Goal: Task Accomplishment & Management: Use online tool/utility

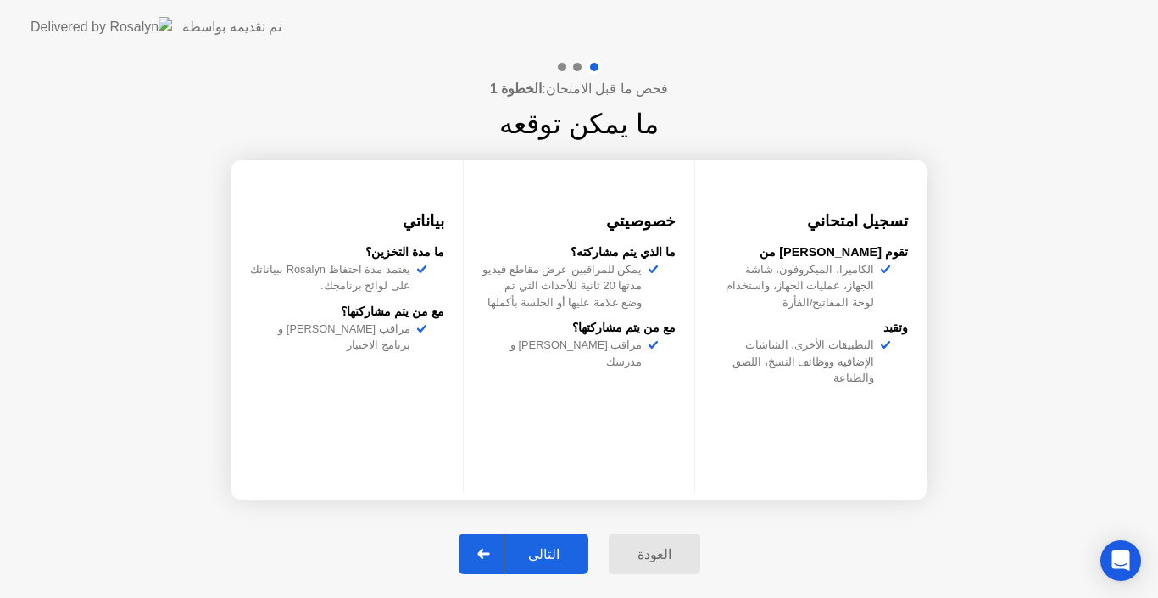
click at [551, 551] on div "التالي" at bounding box center [544, 554] width 79 height 16
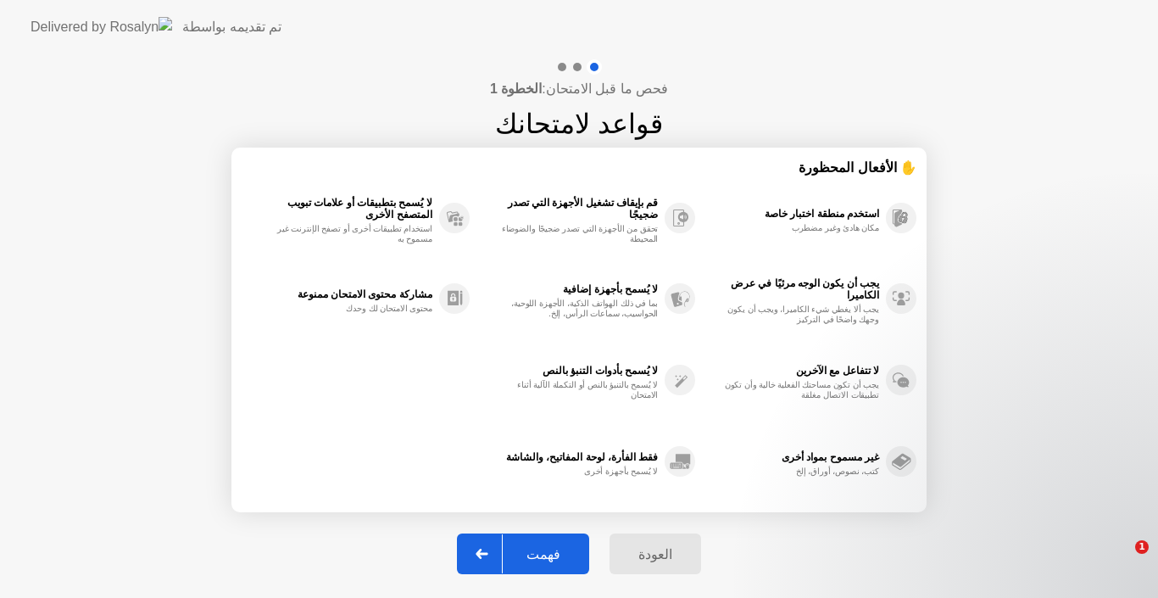
click at [551, 551] on div "فهمت" at bounding box center [543, 554] width 81 height 16
select select "Available cameras"
select select "Available speakers"
select select "Available microphones"
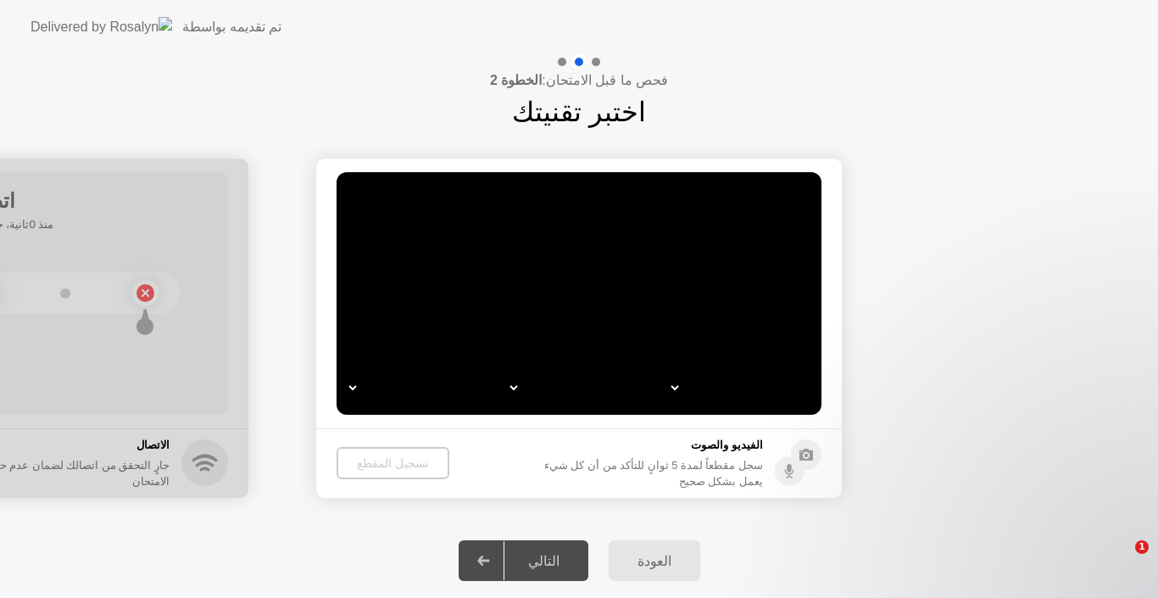
select select "*"
select select "*******"
select select "**********"
select select "*******"
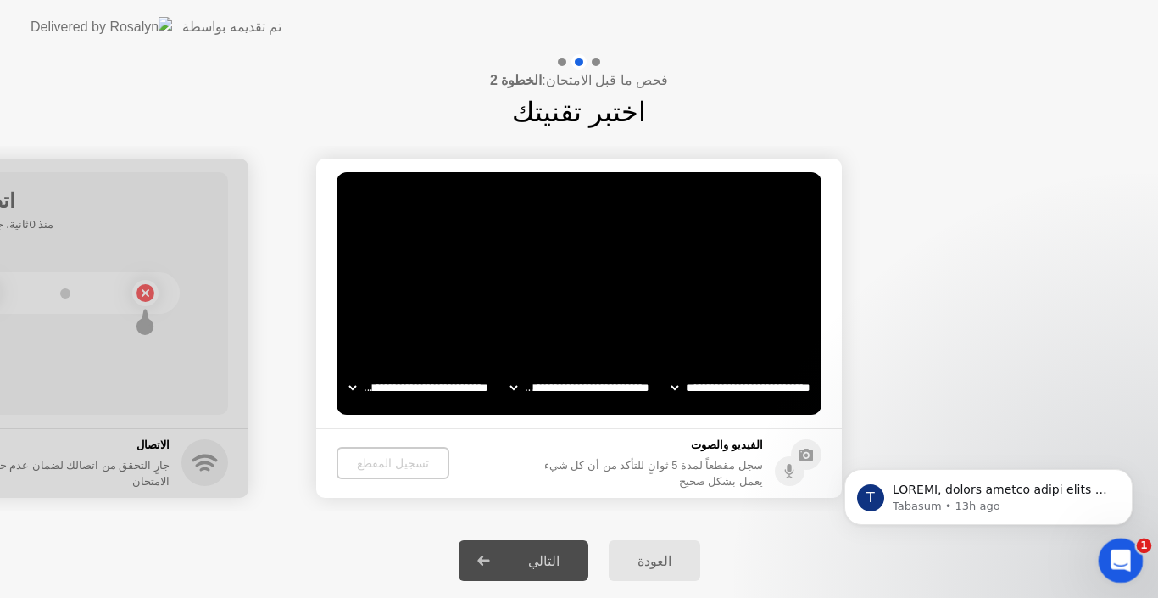
click at [1120, 547] on icon "Open Intercom Messenger" at bounding box center [1119, 558] width 28 height 28
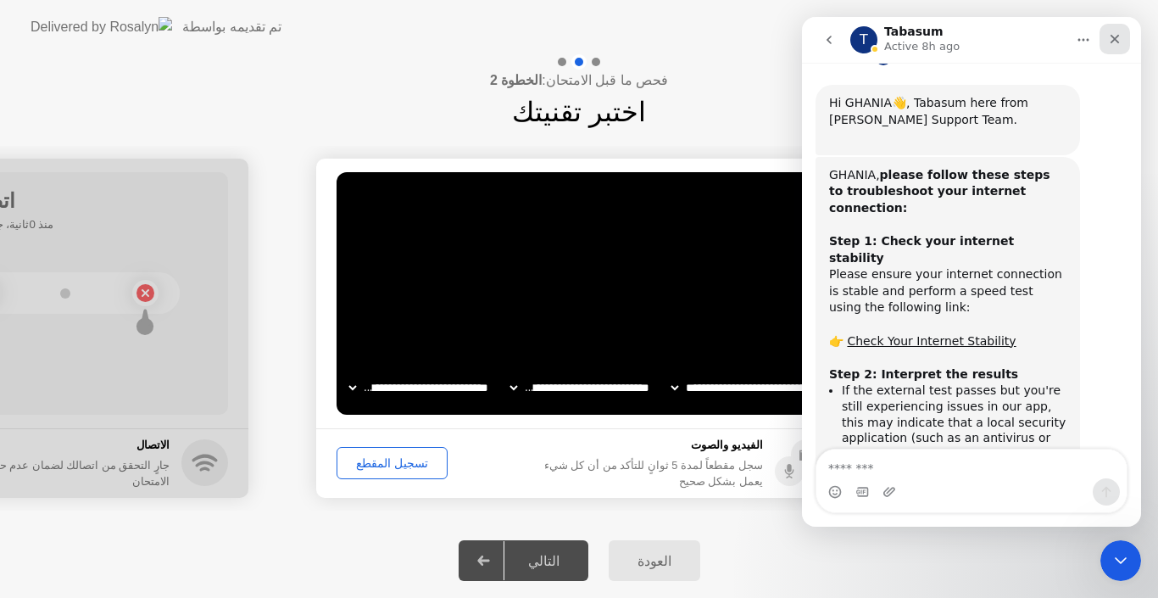
scroll to position [1298, 0]
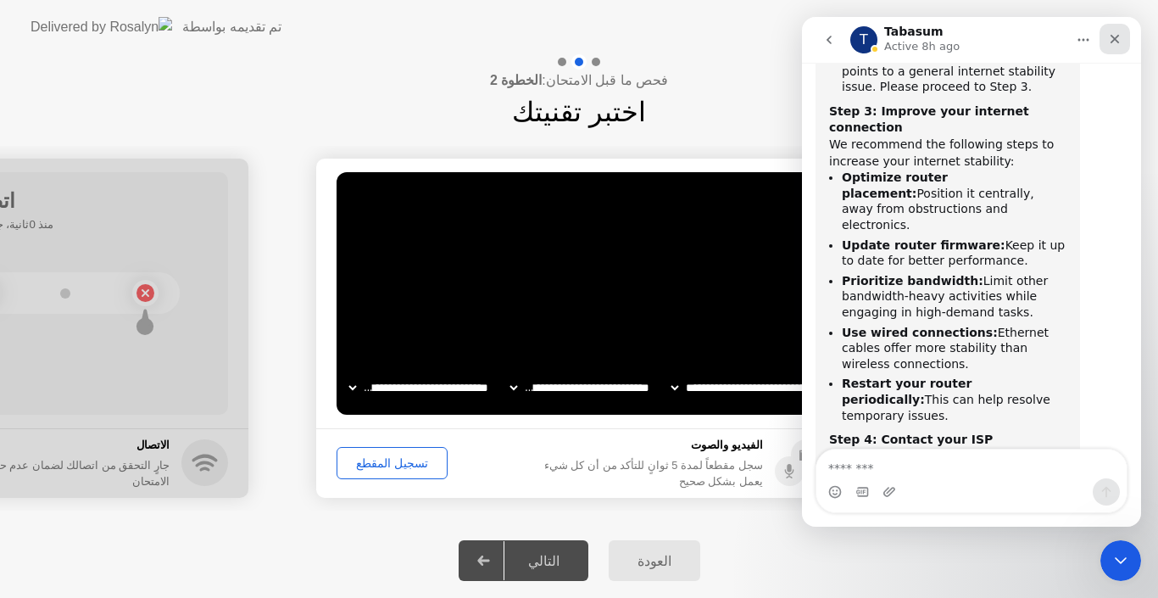
click at [1117, 37] on icon "Close" at bounding box center [1115, 39] width 9 height 9
click at [395, 457] on div "تسجيل المقطع" at bounding box center [392, 463] width 99 height 14
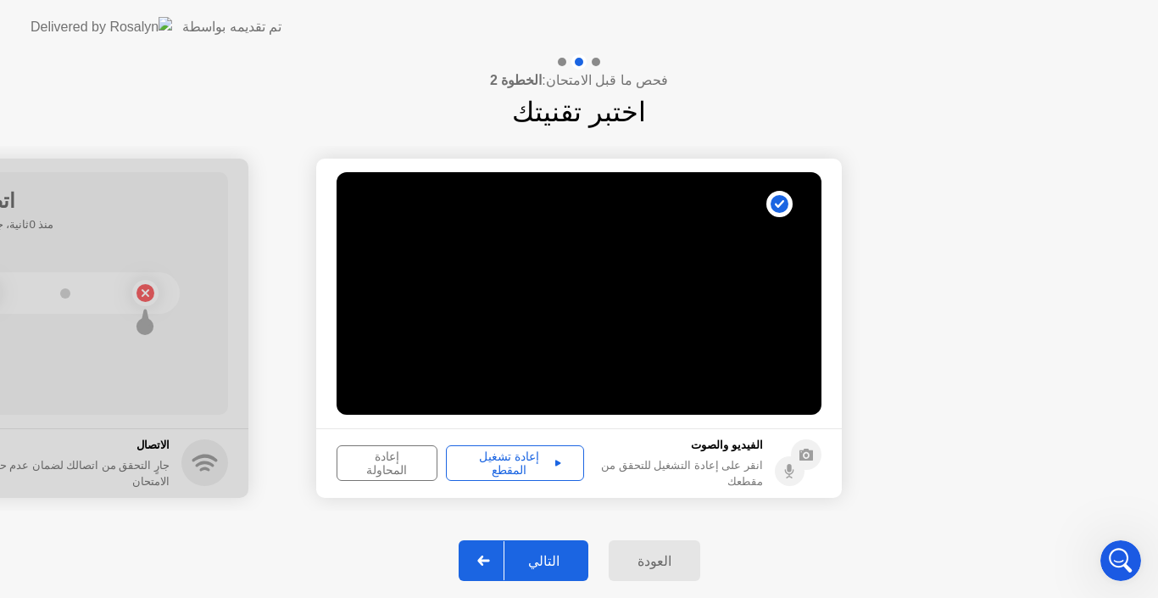
click at [522, 468] on div "إعادة تشغيل المقطع" at bounding box center [515, 462] width 126 height 27
click at [530, 553] on div "التالي" at bounding box center [544, 561] width 79 height 16
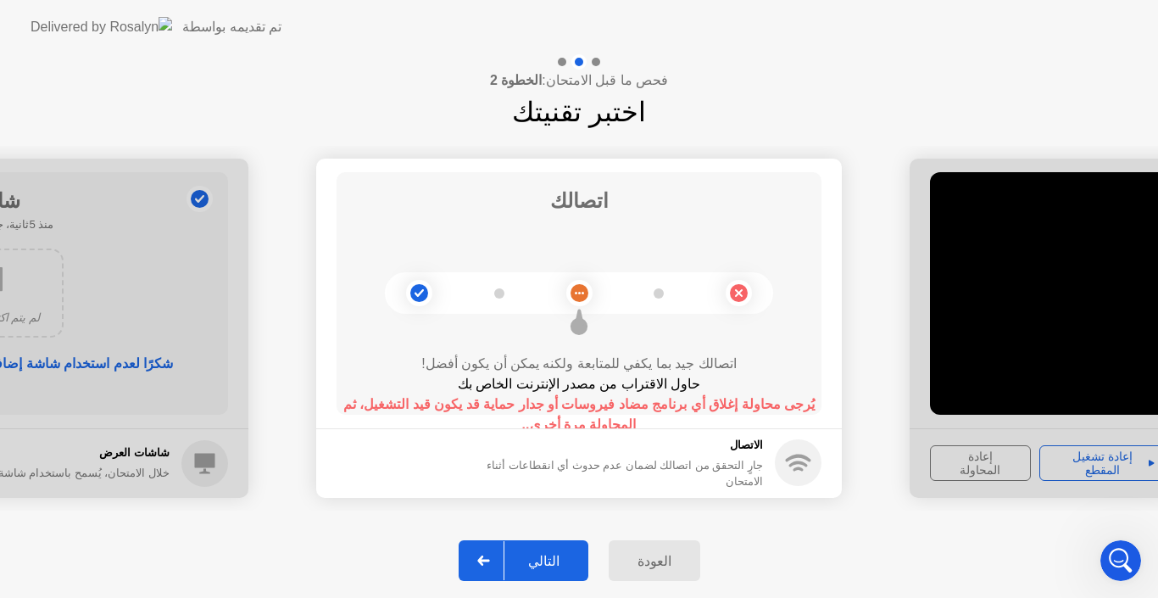
click at [530, 553] on div "التالي" at bounding box center [544, 561] width 79 height 16
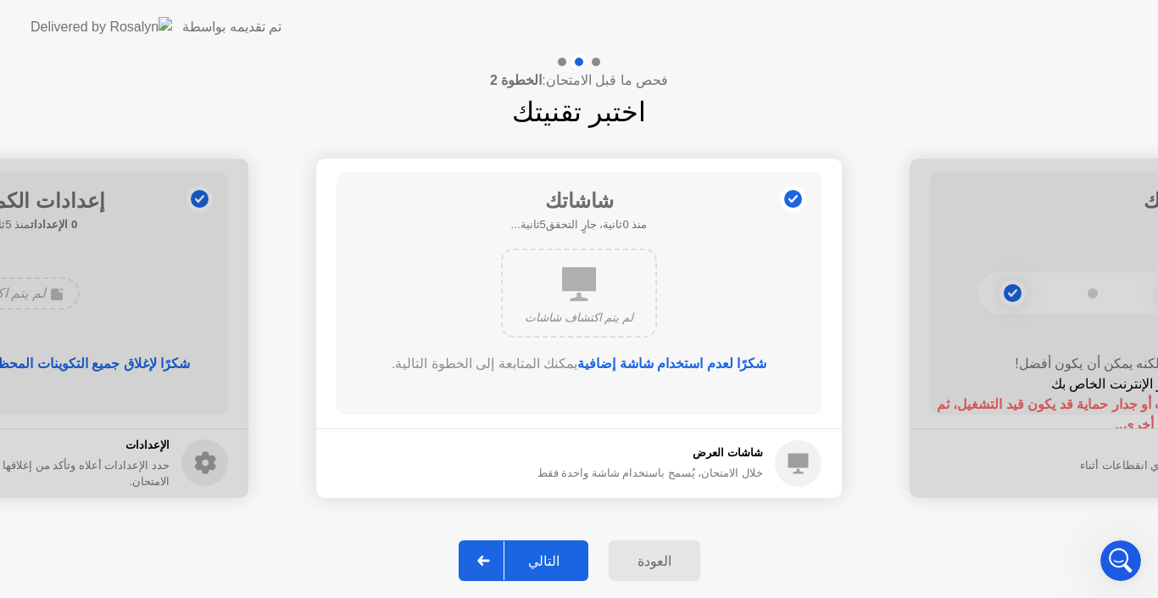
click at [530, 553] on div "التالي" at bounding box center [544, 561] width 79 height 16
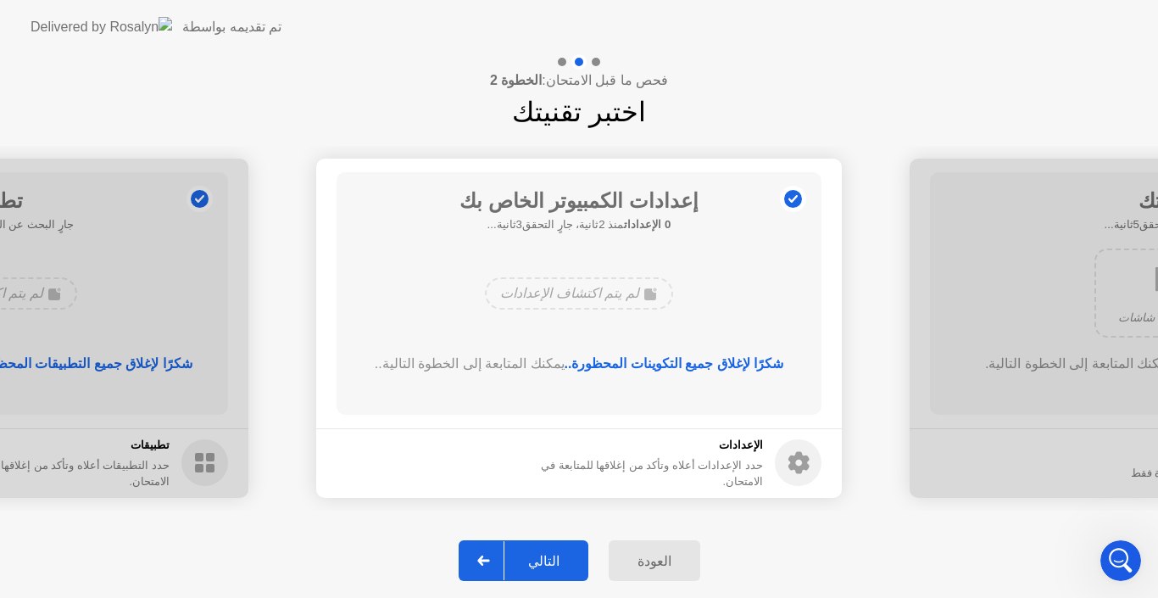
click at [530, 553] on div "التالي" at bounding box center [544, 561] width 79 height 16
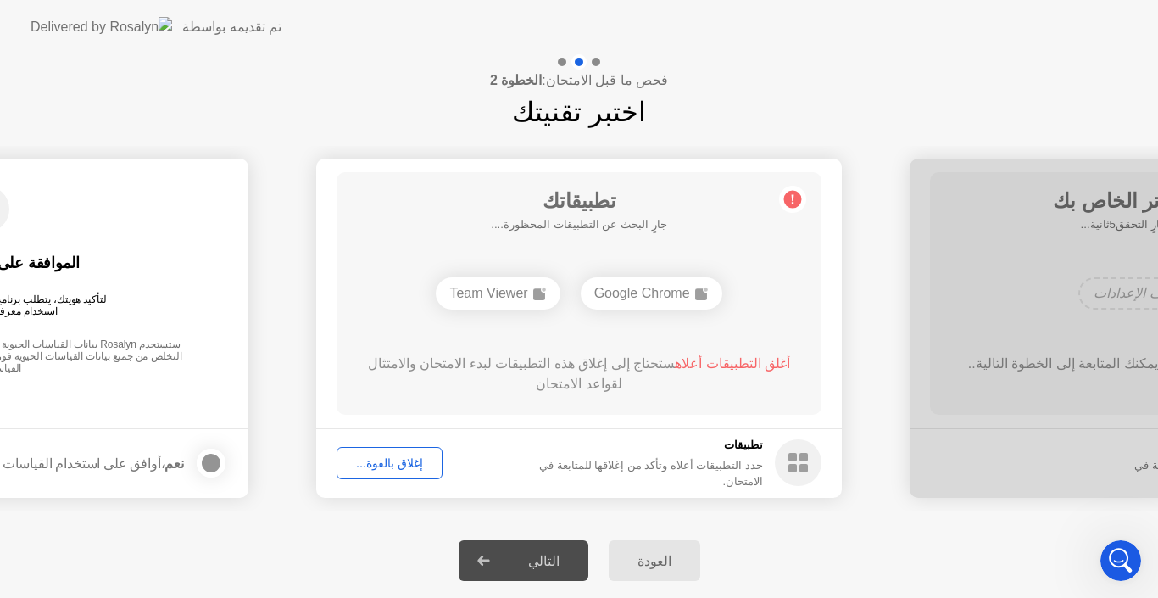
click at [398, 467] on div "إغلاق بالقوة..." at bounding box center [390, 463] width 94 height 14
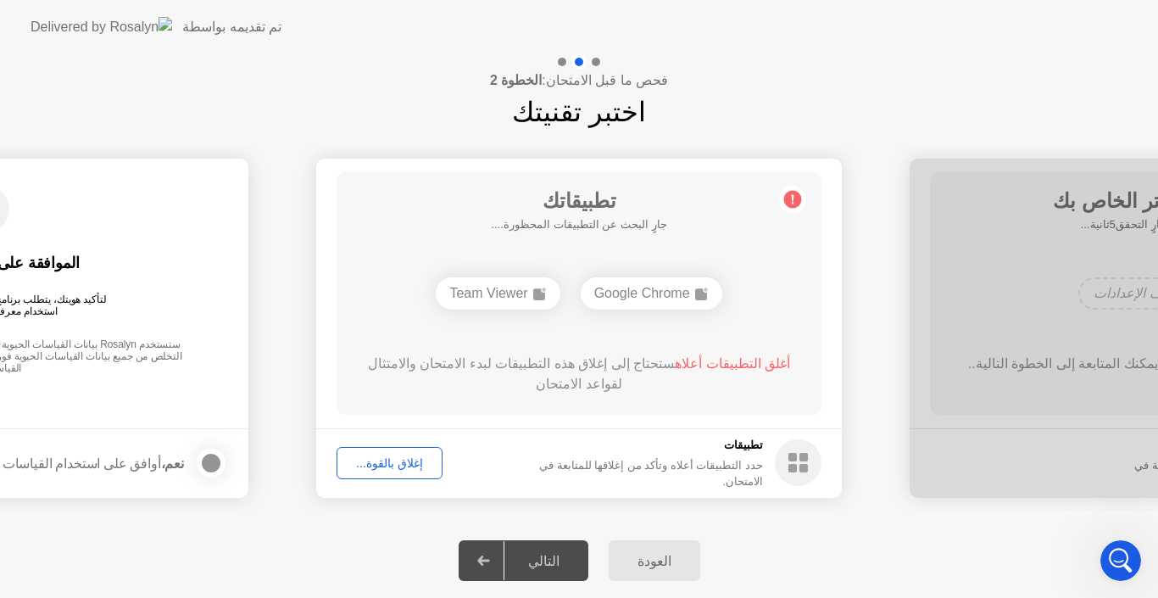
click at [390, 470] on div "إغلاق بالقوة..." at bounding box center [390, 463] width 94 height 14
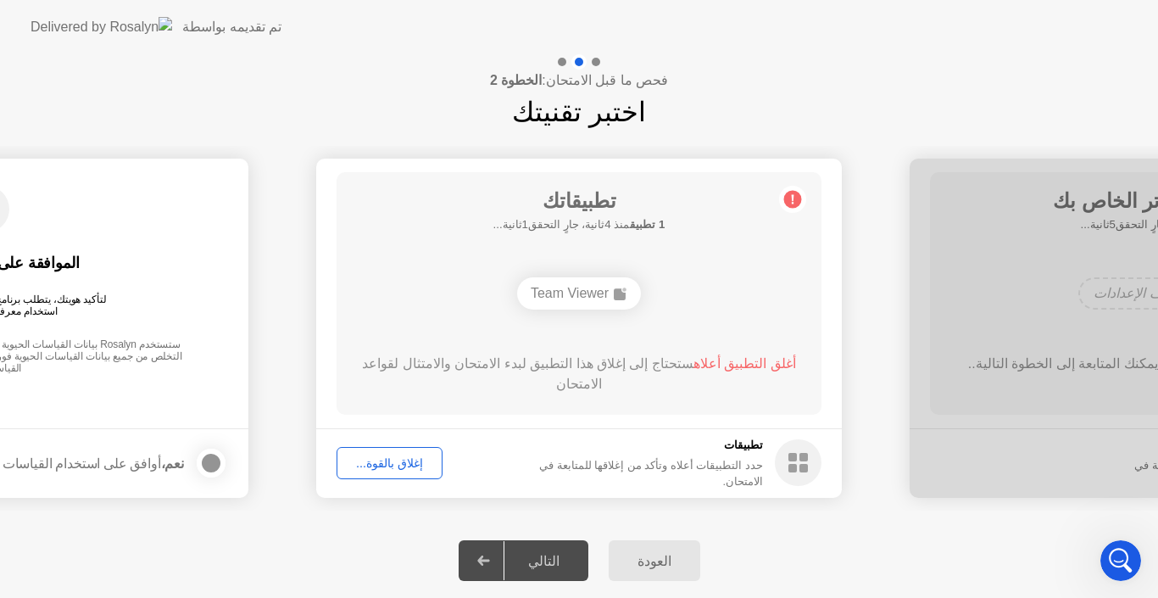
click at [584, 290] on div "Team Viewer" at bounding box center [579, 293] width 124 height 32
click at [606, 293] on div "Team Viewer" at bounding box center [579, 293] width 124 height 32
click at [416, 458] on div "إغلاق بالقوة..." at bounding box center [390, 463] width 94 height 14
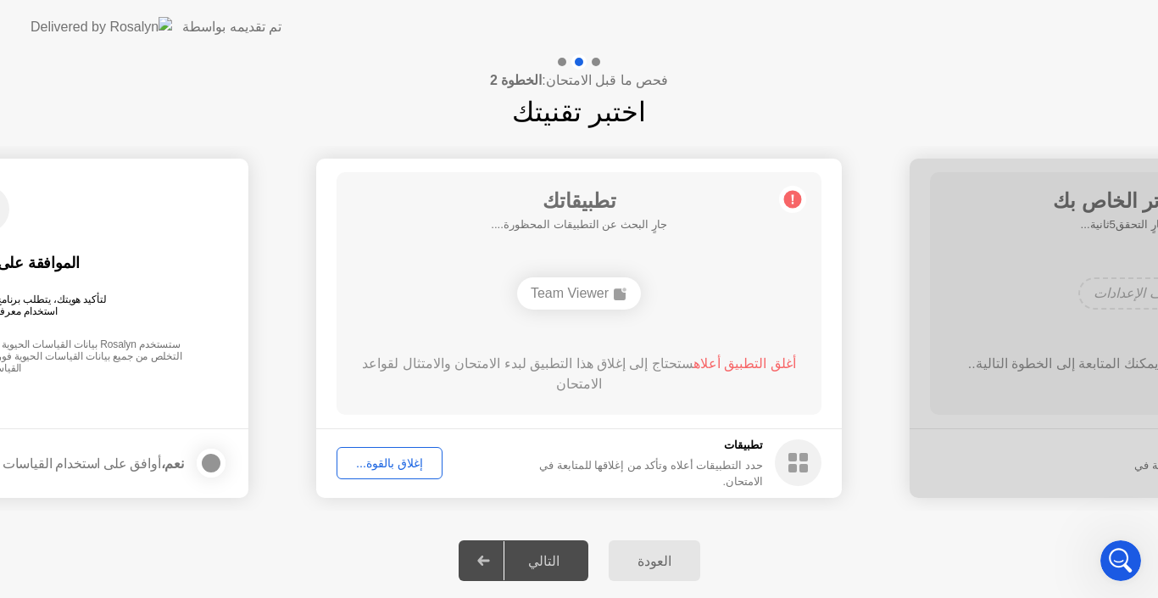
click at [391, 466] on div "إغلاق بالقوة..." at bounding box center [390, 463] width 94 height 14
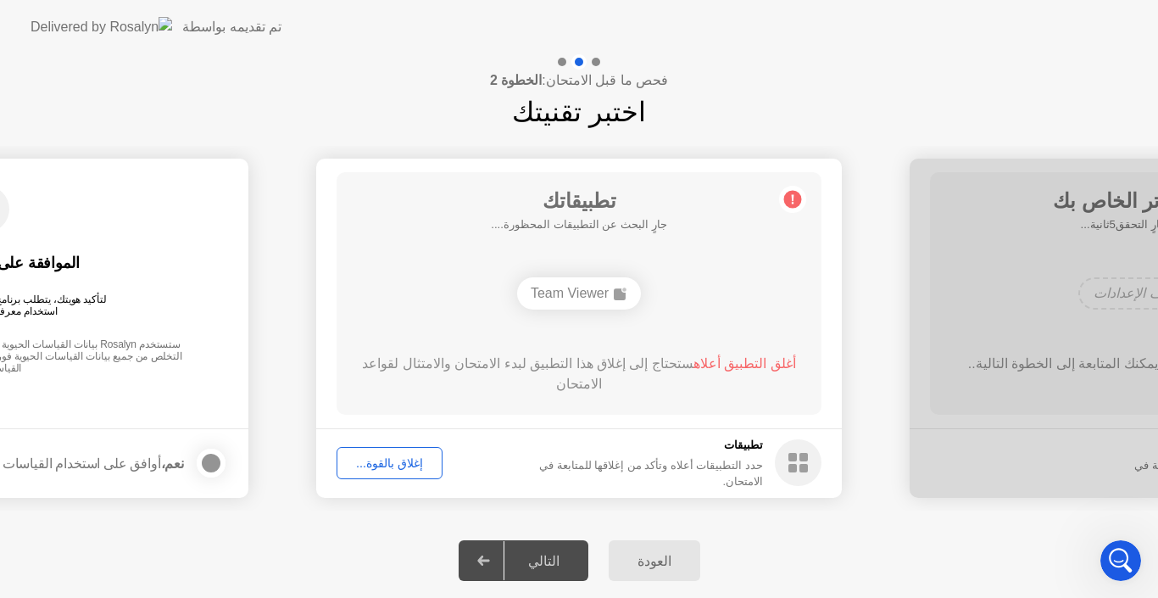
click at [629, 429] on footer "تطبيقات حدد التطبيقات أعلاه وتأكد من إغلاقها للمتابعة في الامتحان. إغلاق بالقوة…" at bounding box center [579, 463] width 526 height 70
click at [401, 462] on div "إغلاق بالقوة..." at bounding box center [390, 463] width 94 height 14
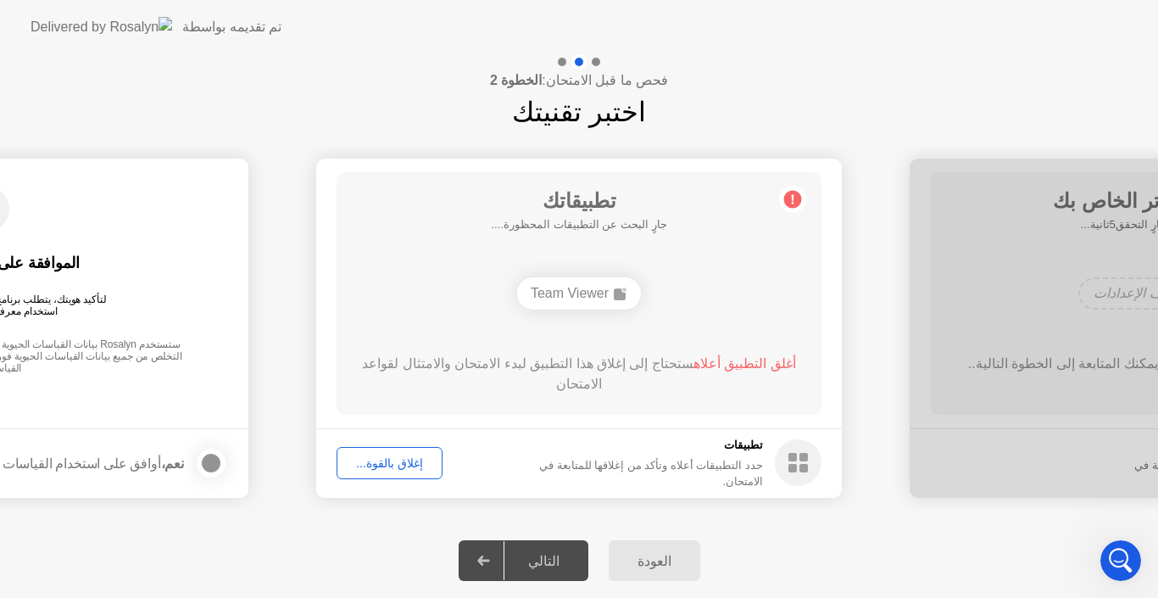
click at [396, 475] on button "إغلاق بالقوة..." at bounding box center [390, 463] width 106 height 32
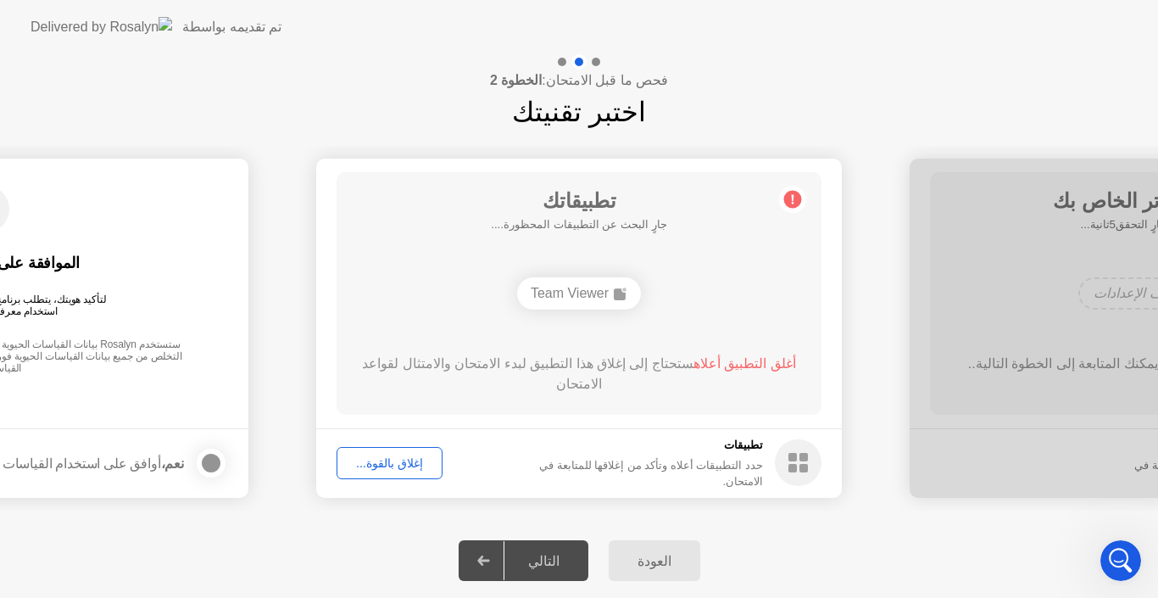
click at [410, 462] on div "إغلاق بالقوة..." at bounding box center [390, 463] width 94 height 14
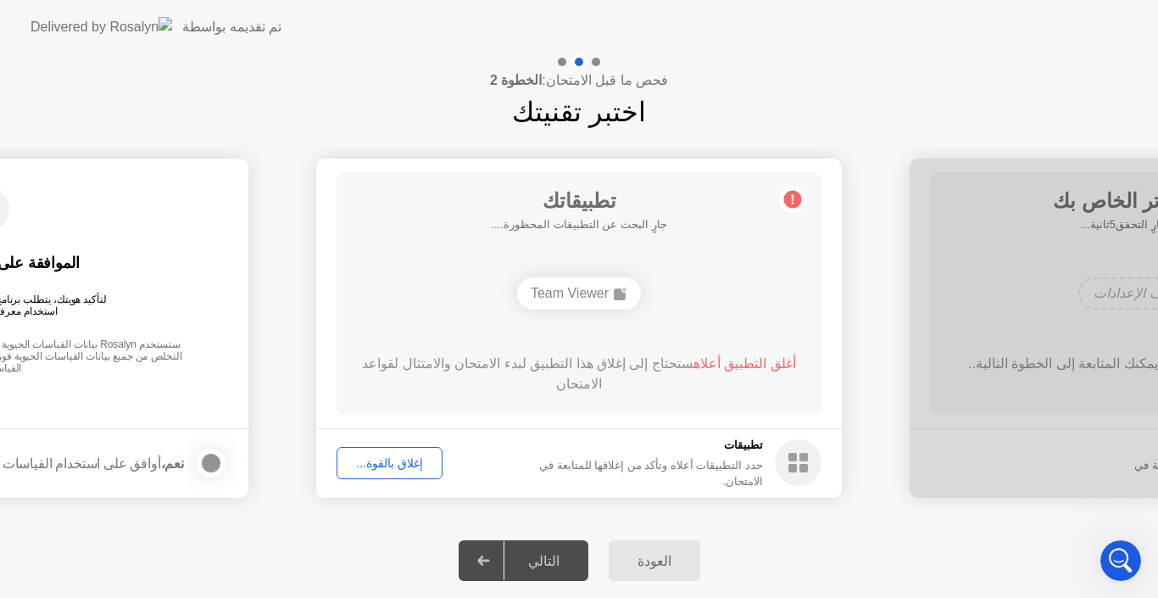
click at [797, 198] on circle at bounding box center [793, 199] width 18 height 18
click at [801, 198] on circle at bounding box center [793, 199] width 18 height 18
click at [649, 553] on div "العودة" at bounding box center [654, 561] width 81 height 16
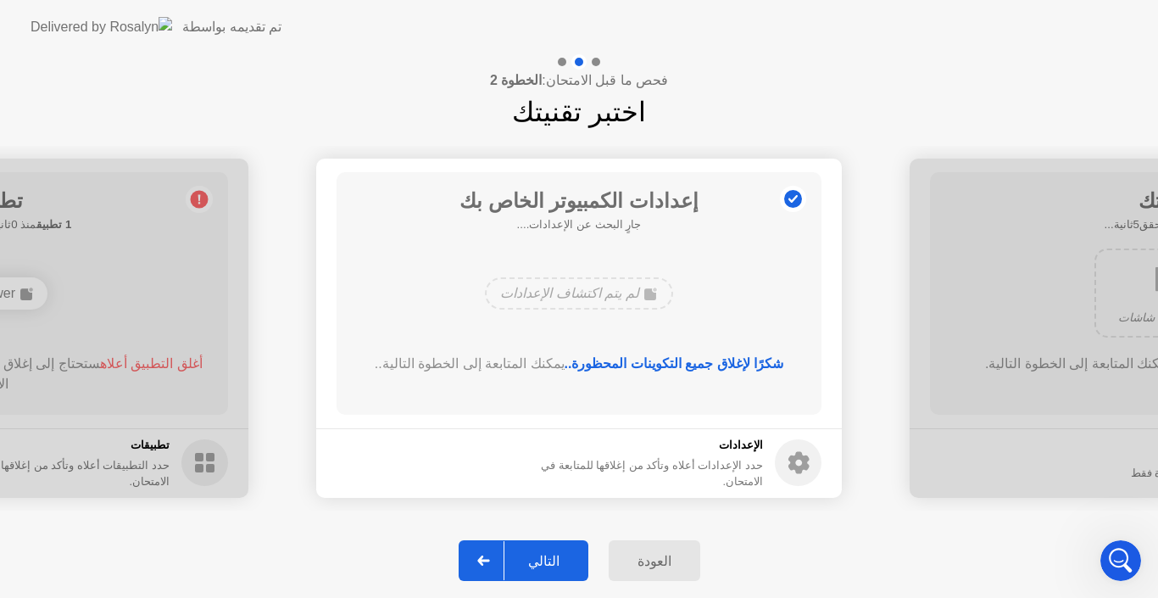
click at [642, 556] on div "العودة" at bounding box center [654, 561] width 81 height 16
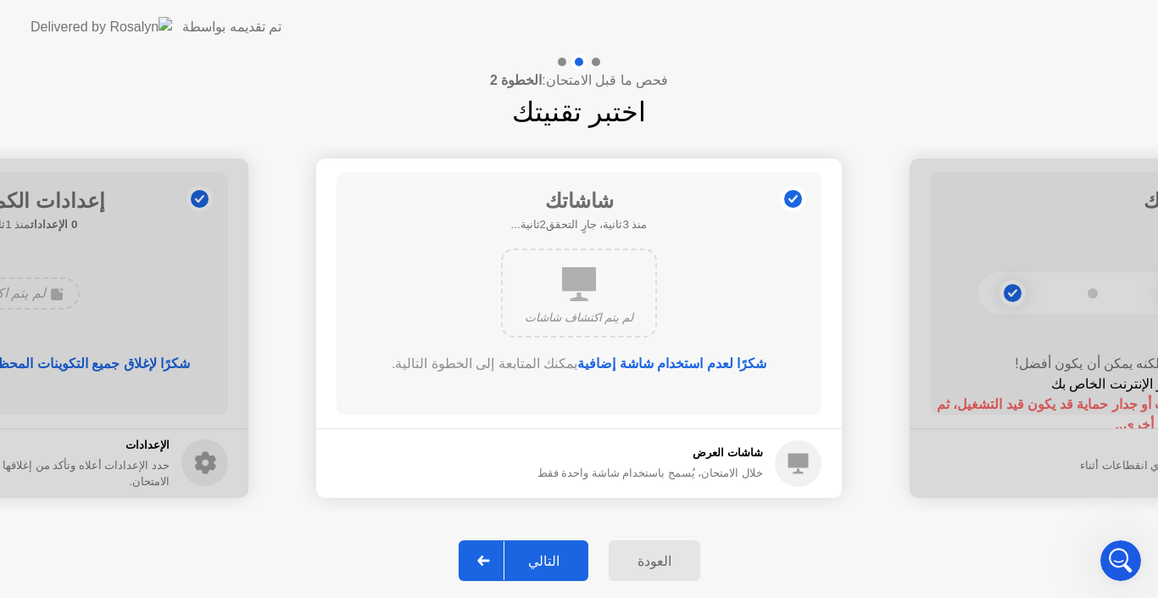
click at [642, 556] on div "العودة" at bounding box center [654, 561] width 81 height 16
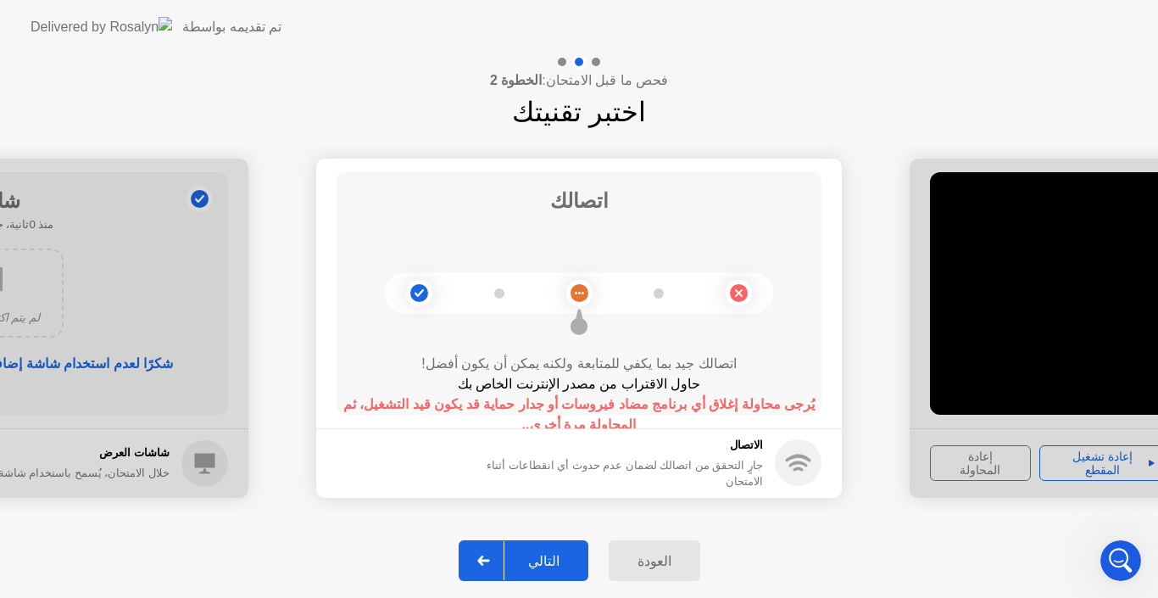
click at [642, 556] on div "العودة" at bounding box center [654, 561] width 81 height 16
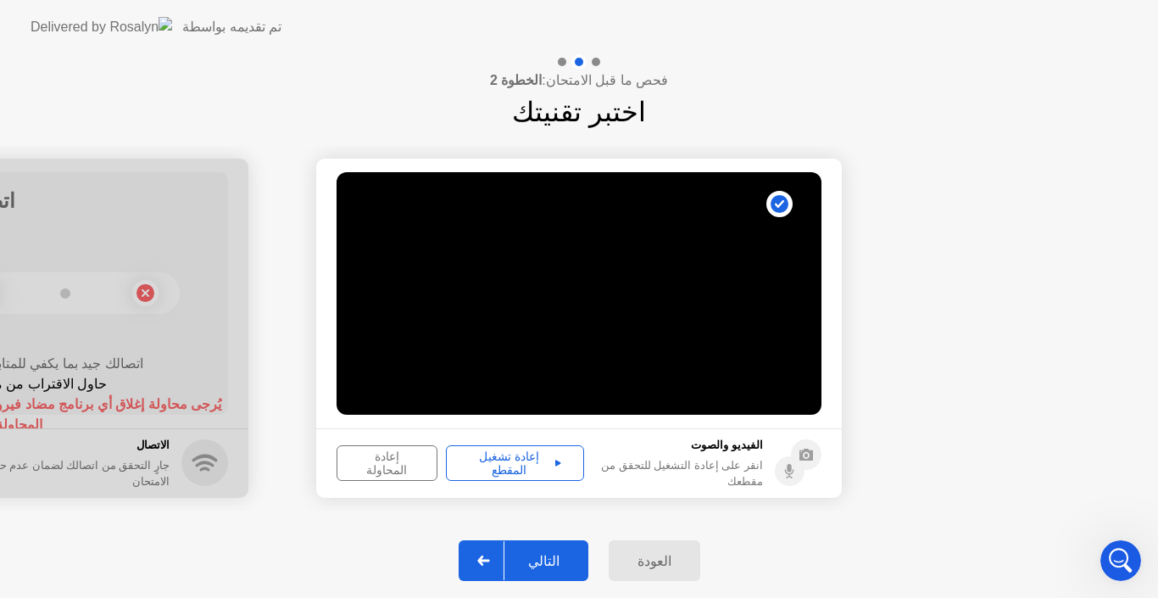
click at [642, 556] on div "العودة" at bounding box center [654, 561] width 81 height 16
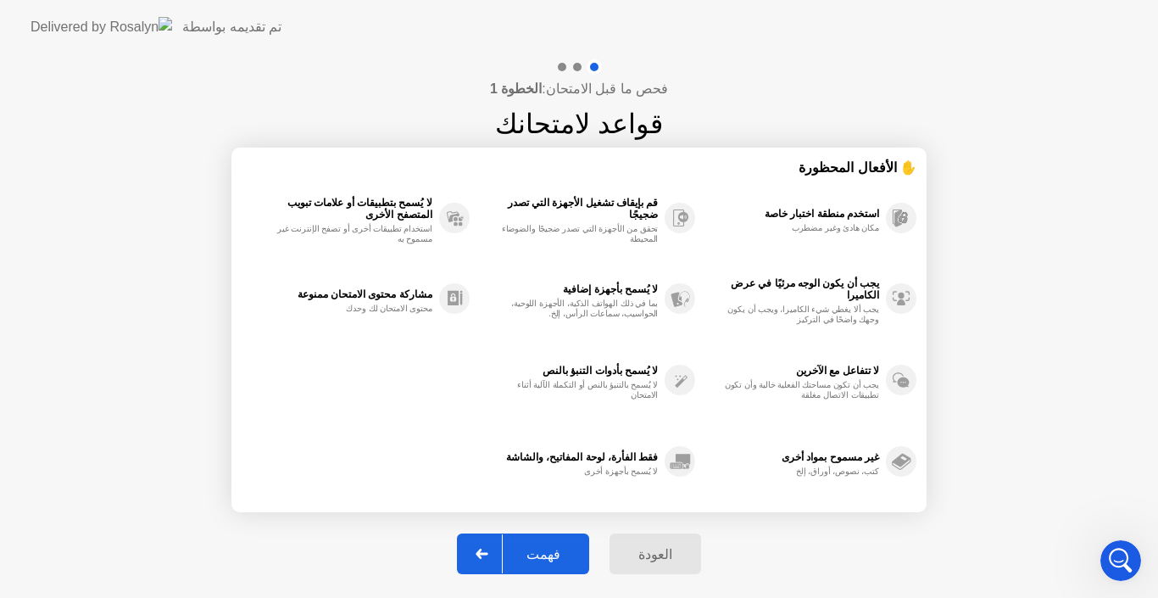
click at [642, 556] on div "العودة" at bounding box center [655, 554] width 81 height 16
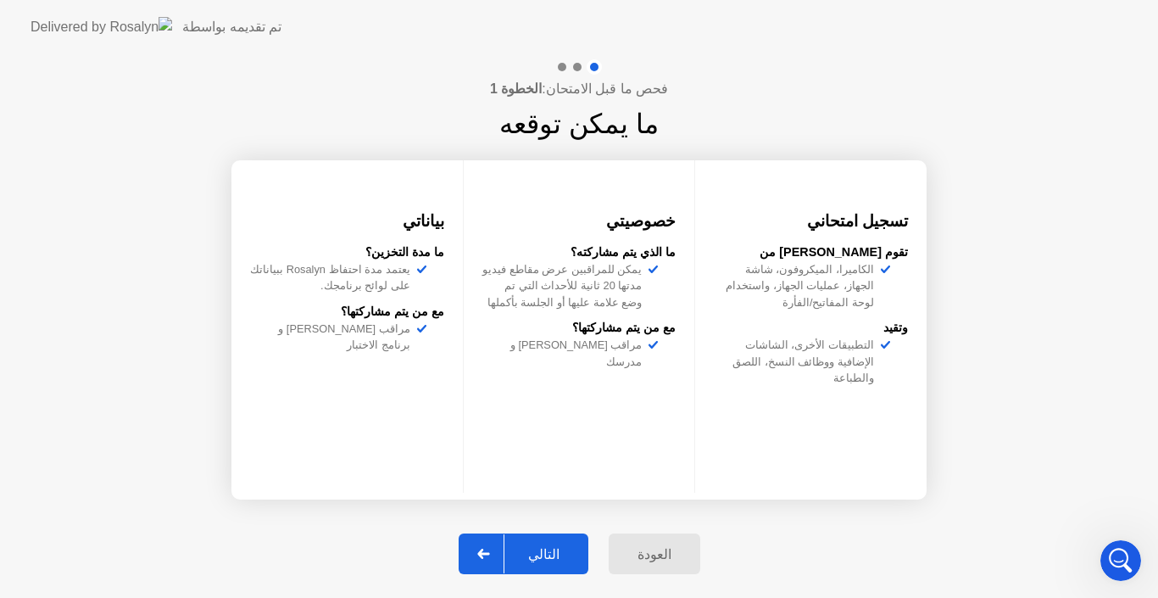
click at [642, 556] on div "العودة" at bounding box center [654, 554] width 81 height 16
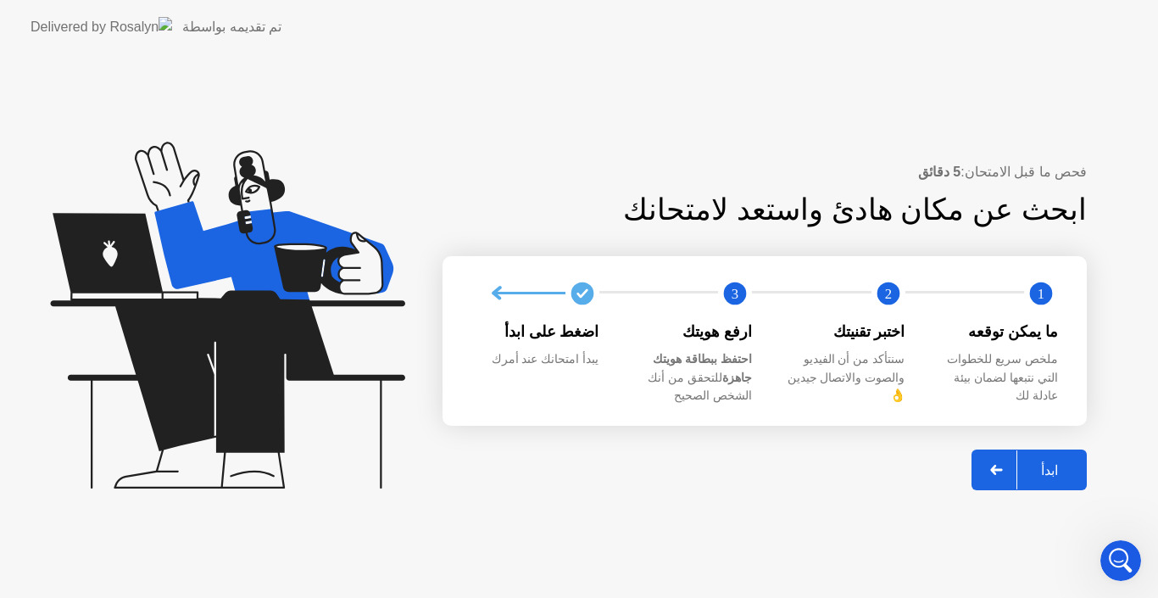
click at [642, 556] on div "فحص ما قبل الامتحان: 5 دقائق ابحث عن مكان هادئ واستعد لامتحانك 1 2 3 ما يمكن تو…" at bounding box center [579, 326] width 1158 height 544
click at [1033, 462] on div "ابدأ" at bounding box center [1050, 470] width 64 height 16
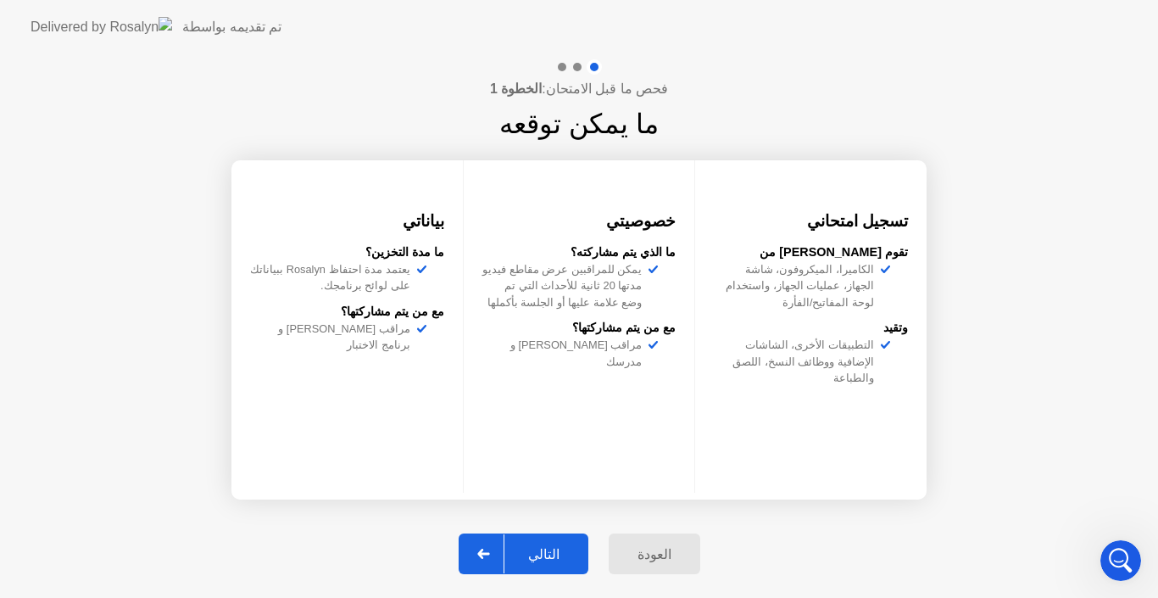
click at [572, 548] on div "التالي" at bounding box center [544, 554] width 79 height 16
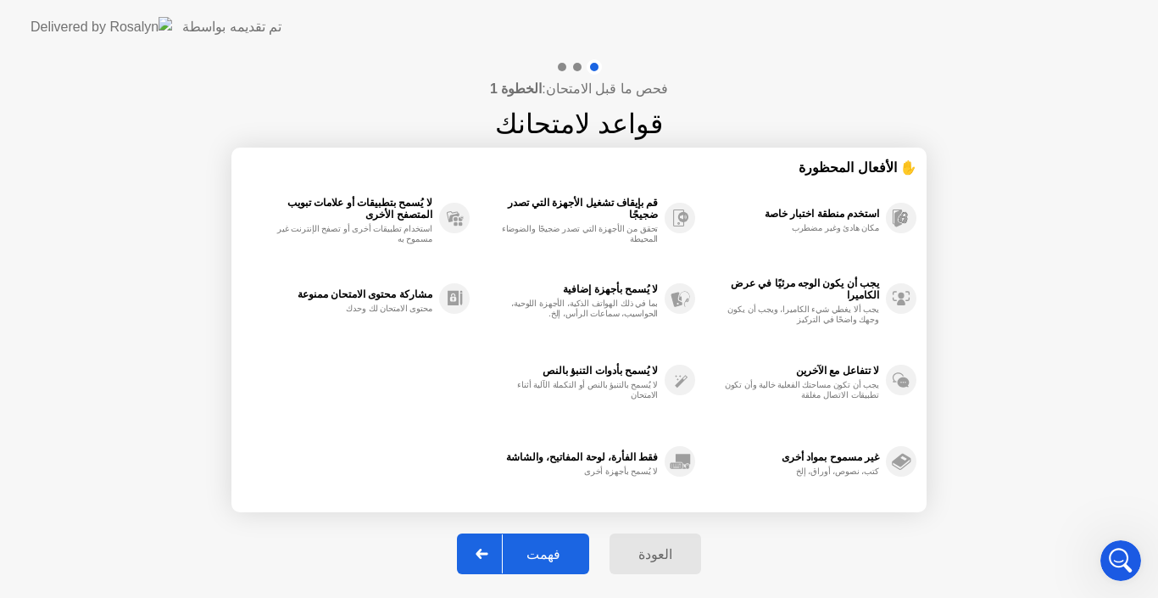
click at [572, 548] on div "فهمت" at bounding box center [543, 554] width 81 height 16
select select "*******"
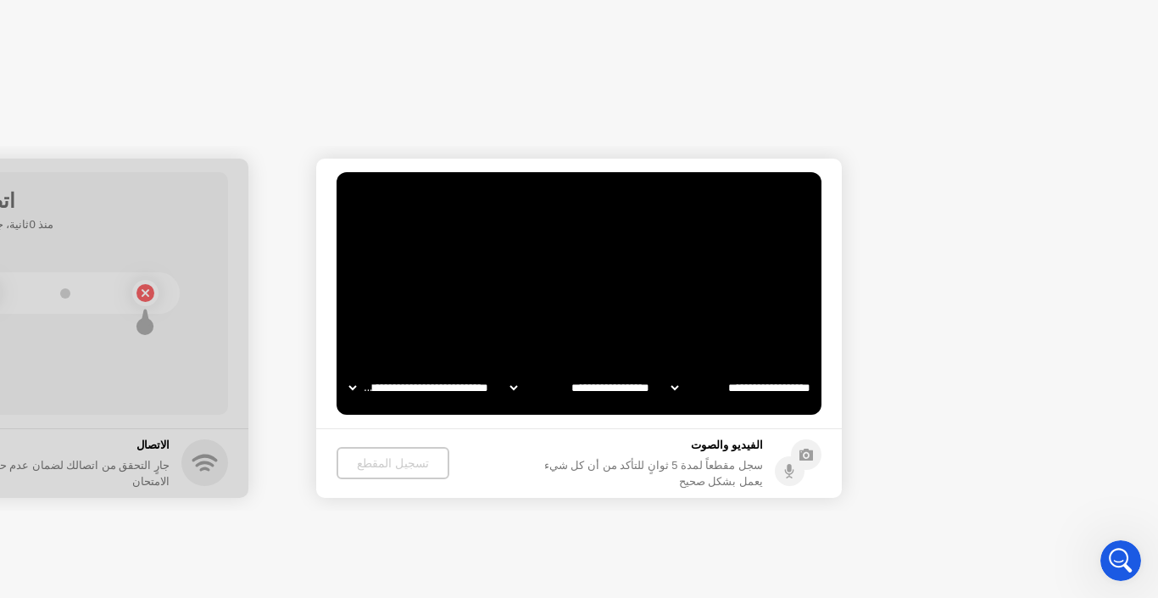
select select "**********"
select select "*******"
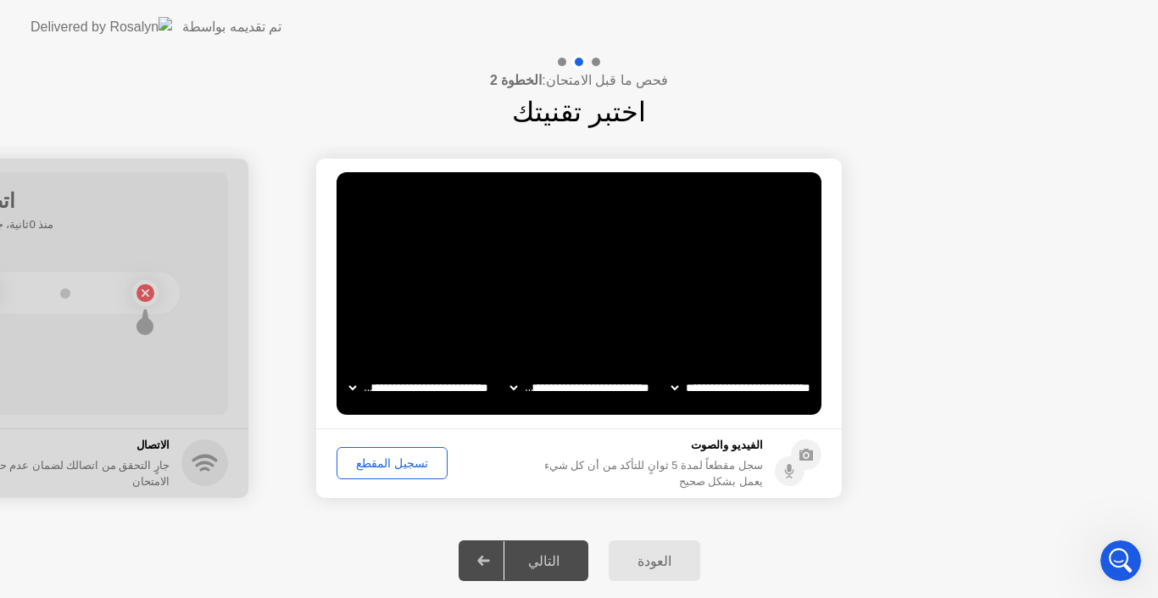
click at [399, 462] on div "تسجيل المقطع" at bounding box center [392, 463] width 99 height 14
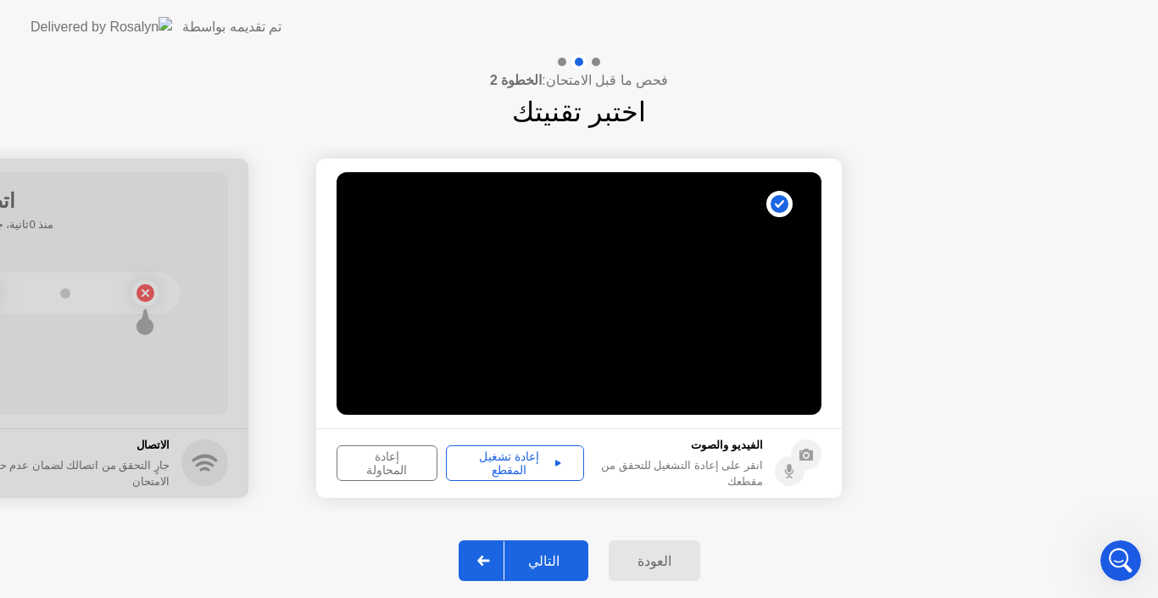
click at [510, 471] on div "إعادة تشغيل المقطع" at bounding box center [515, 462] width 126 height 27
click at [534, 557] on div "التالي" at bounding box center [544, 561] width 79 height 16
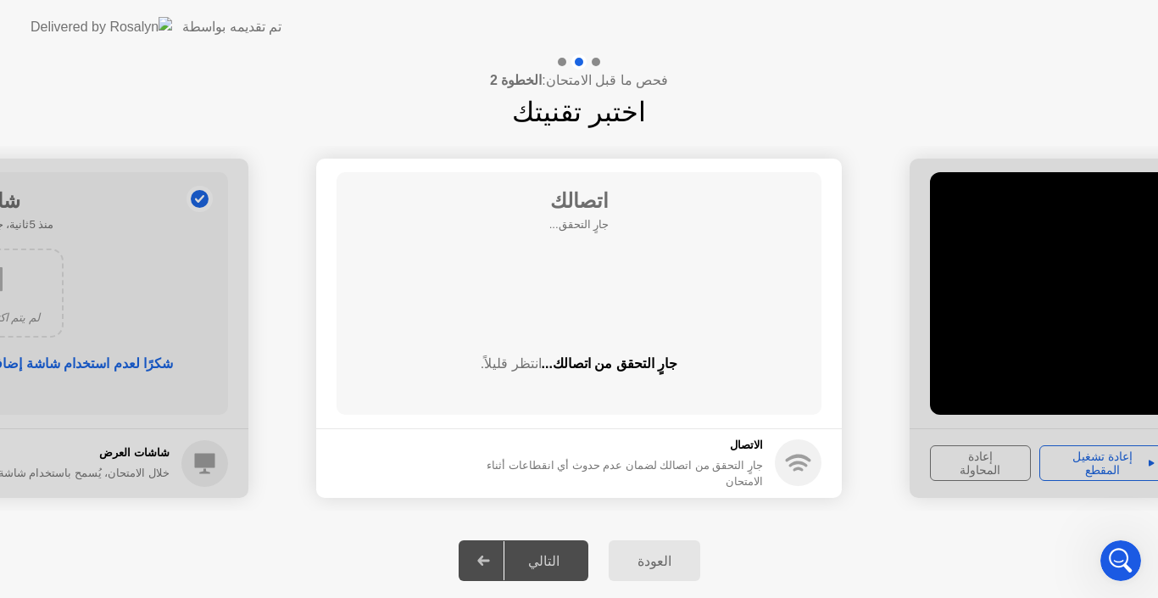
click at [546, 569] on div "التالي" at bounding box center [544, 561] width 79 height 16
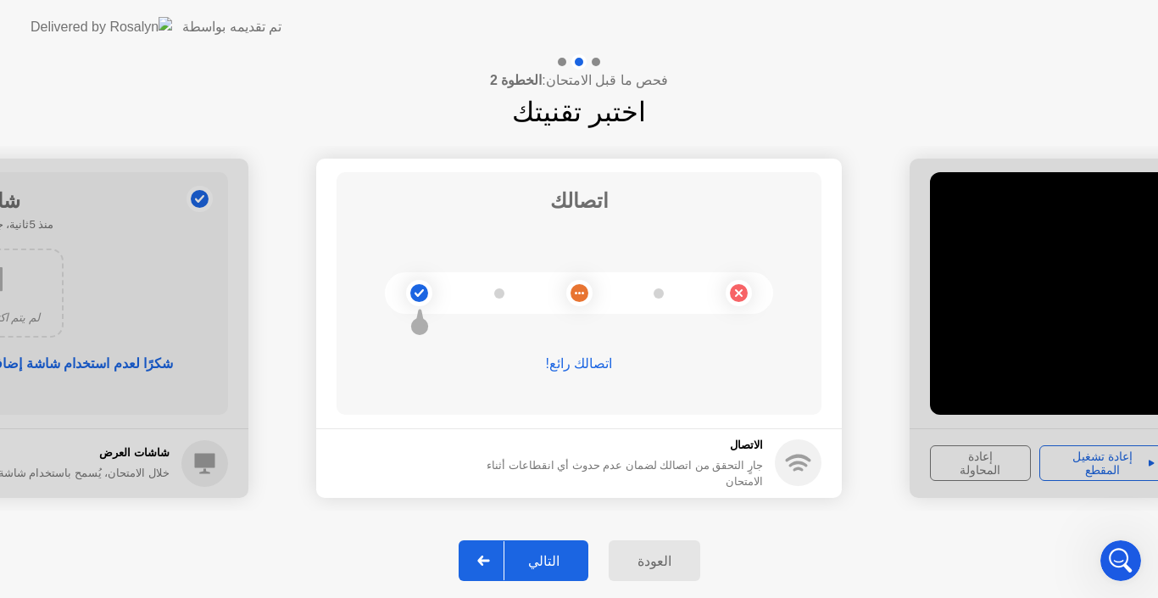
click at [561, 555] on div "التالي" at bounding box center [544, 561] width 79 height 16
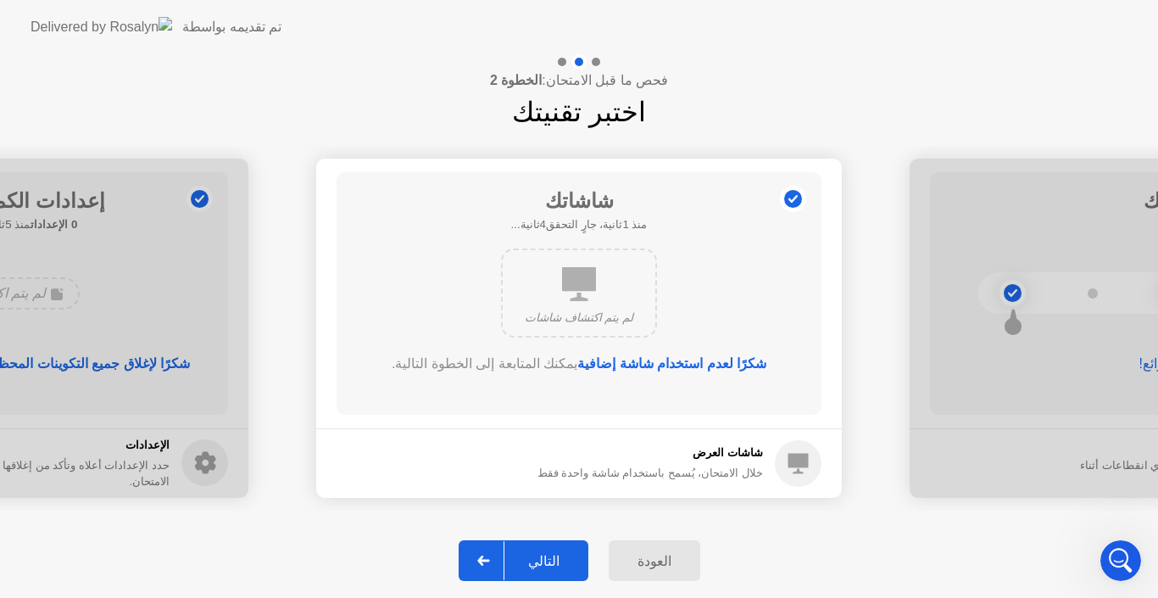
click at [561, 555] on div "التالي" at bounding box center [544, 561] width 79 height 16
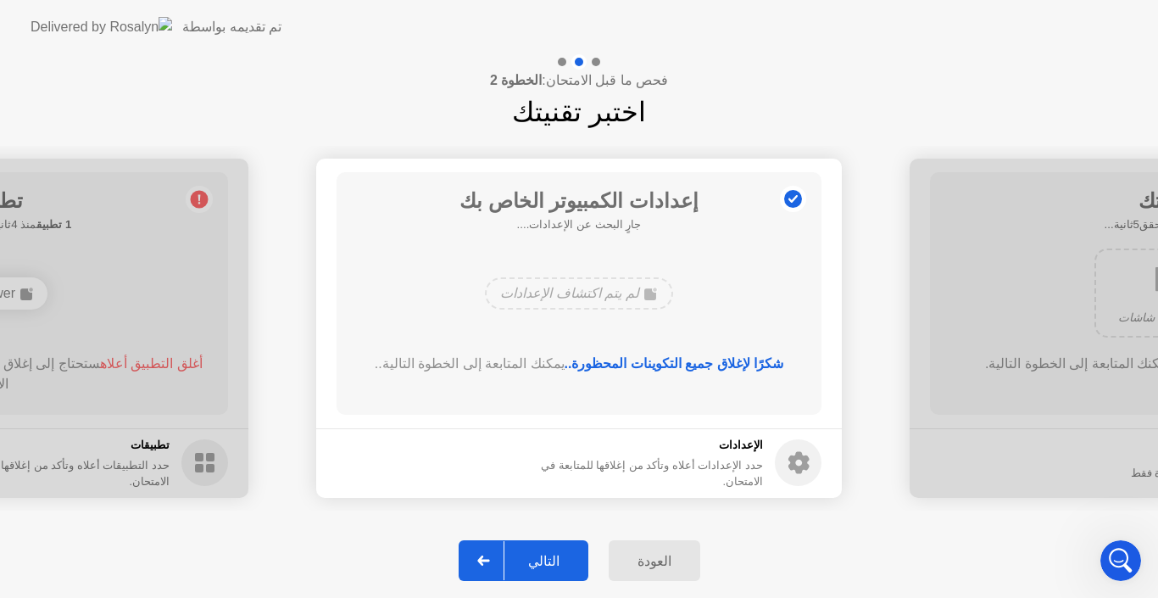
click at [561, 555] on div "التالي" at bounding box center [544, 561] width 79 height 16
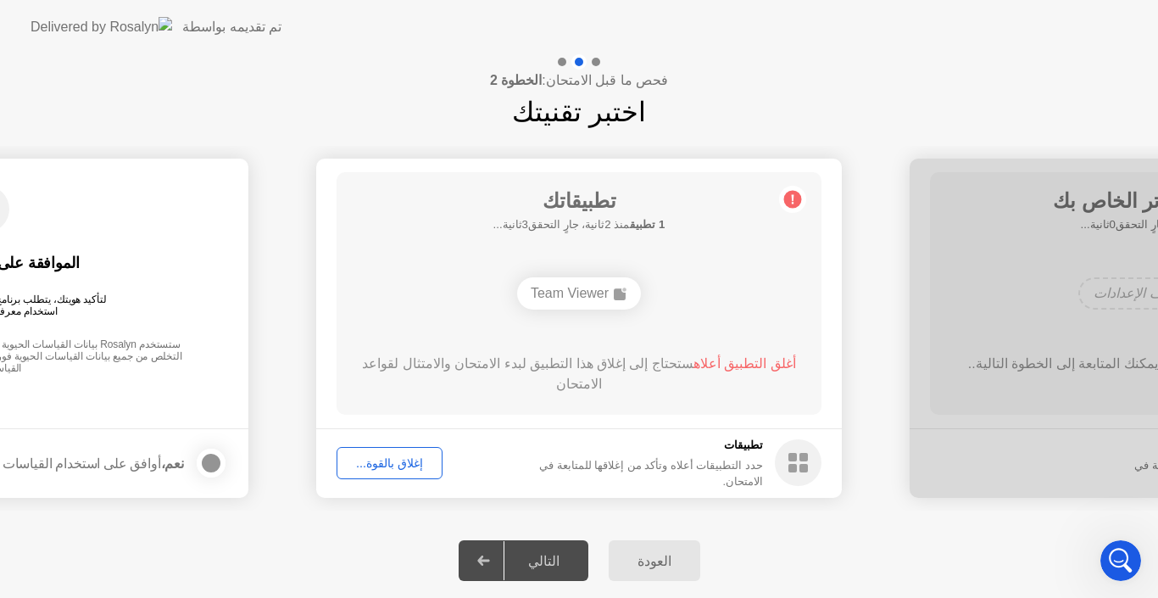
click at [390, 461] on div "إغلاق بالقوة..." at bounding box center [390, 463] width 94 height 14
